Goal: Download file/media

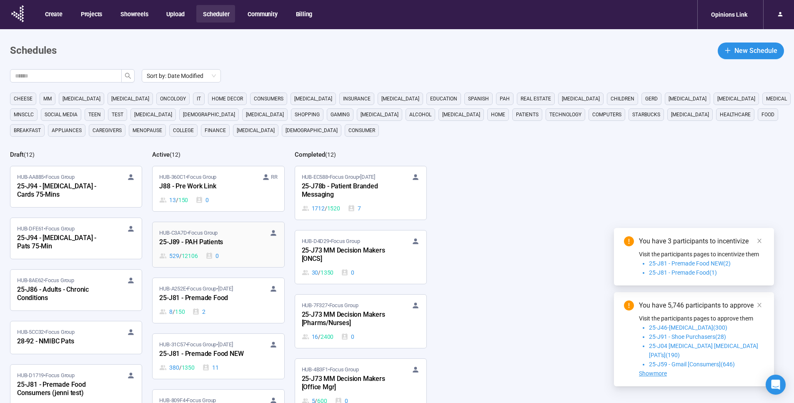
click at [230, 235] on div "HUB-C3A7D • Focus Group" at bounding box center [218, 233] width 118 height 8
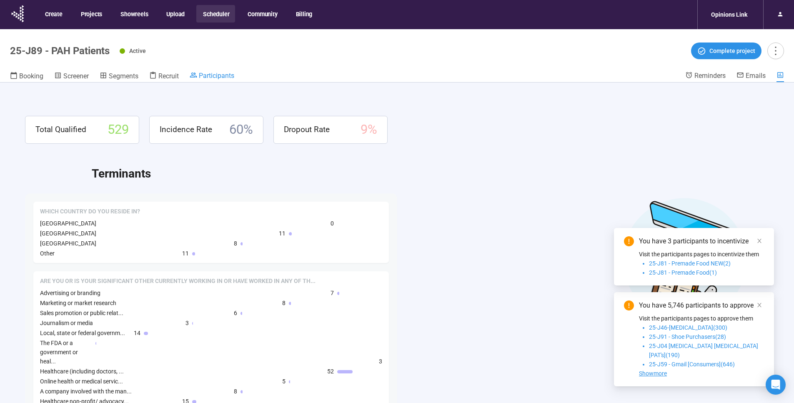
click at [223, 77] on span "Participants" at bounding box center [216, 76] width 35 height 8
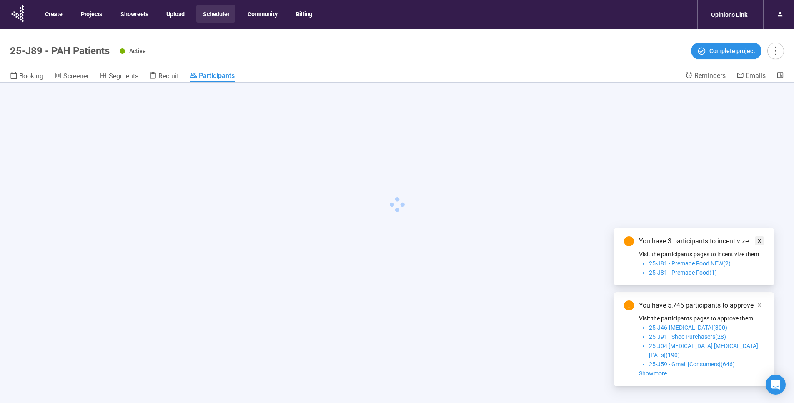
click at [760, 244] on icon "close" at bounding box center [759, 241] width 6 height 6
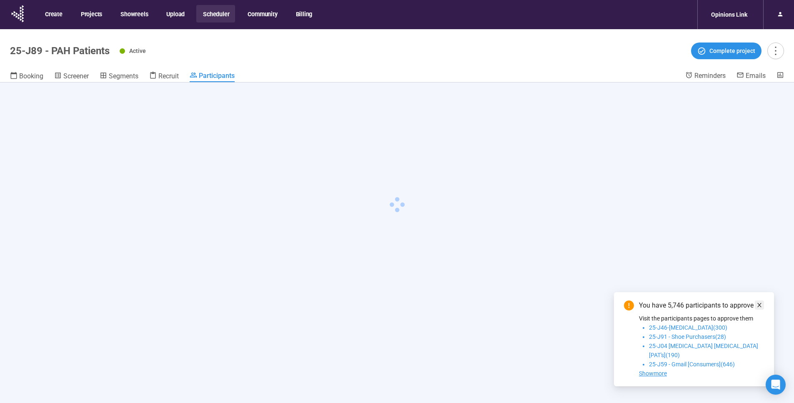
click at [759, 308] on icon "close" at bounding box center [759, 305] width 6 height 6
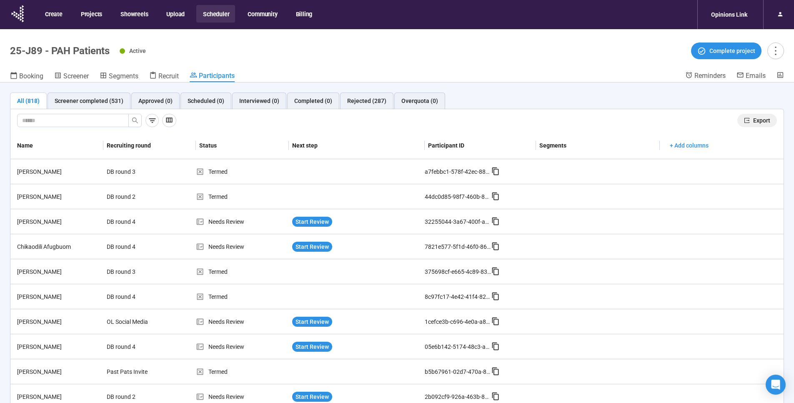
click at [753, 121] on span "Export" at bounding box center [761, 120] width 17 height 9
